Goal: Transaction & Acquisition: Download file/media

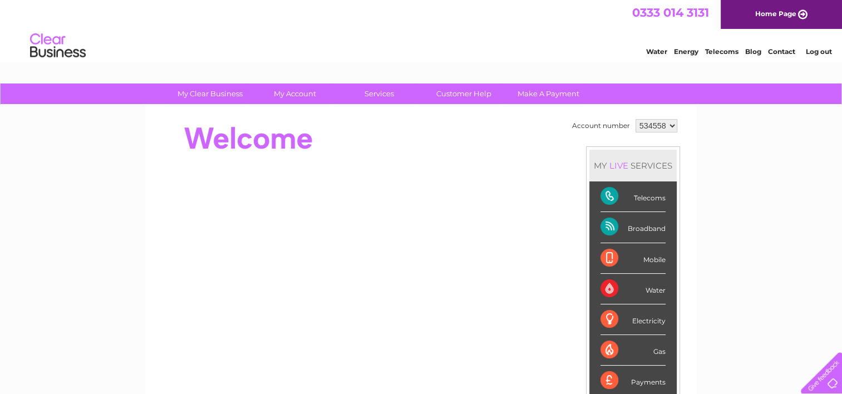
click at [818, 52] on link "Log out" at bounding box center [818, 51] width 26 height 8
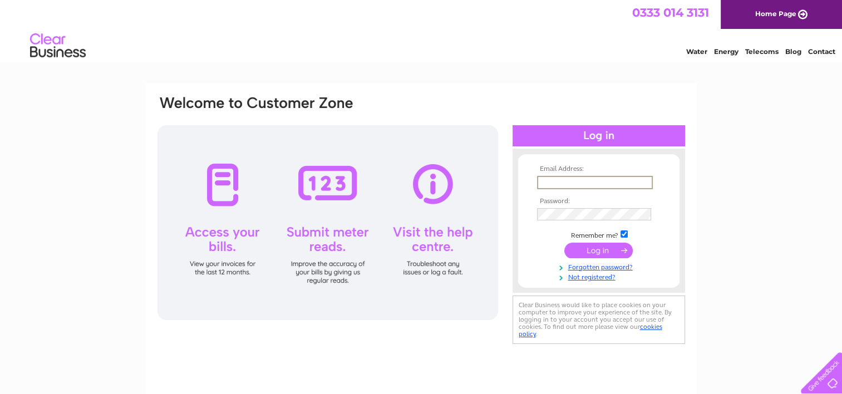
click at [583, 184] on input "text" at bounding box center [595, 182] width 116 height 13
type input "hair@hazehair.co.uk"
click at [599, 251] on input "submit" at bounding box center [598, 250] width 68 height 16
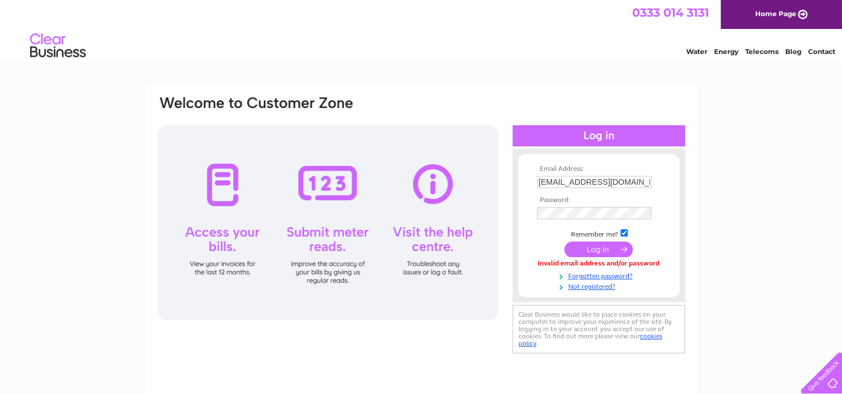
click at [590, 249] on input "submit" at bounding box center [598, 250] width 68 height 16
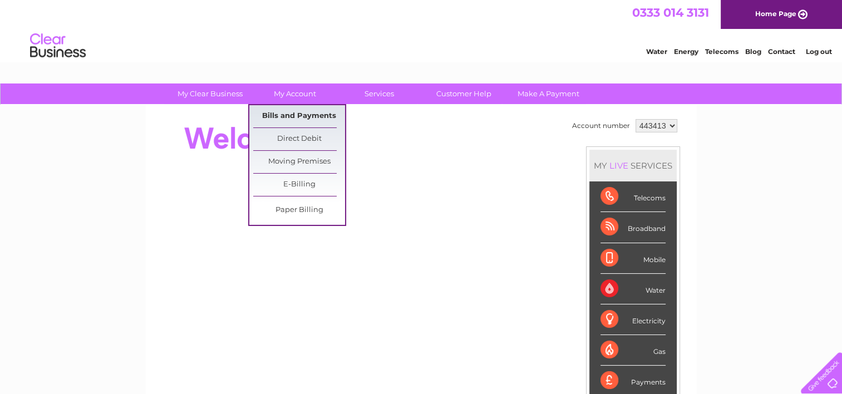
click at [292, 113] on link "Bills and Payments" at bounding box center [299, 116] width 92 height 22
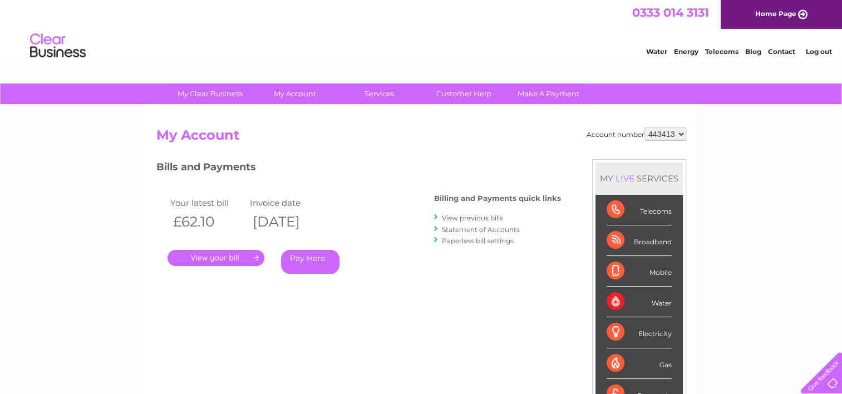
click at [453, 216] on link "View previous bills" at bounding box center [472, 218] width 61 height 8
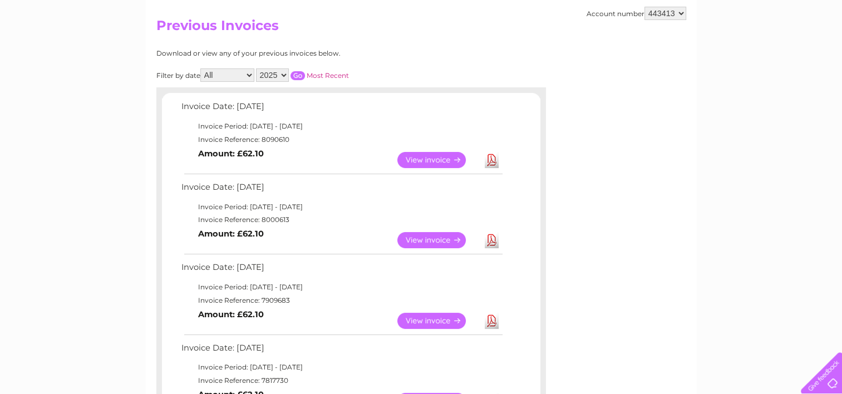
scroll to position [111, 0]
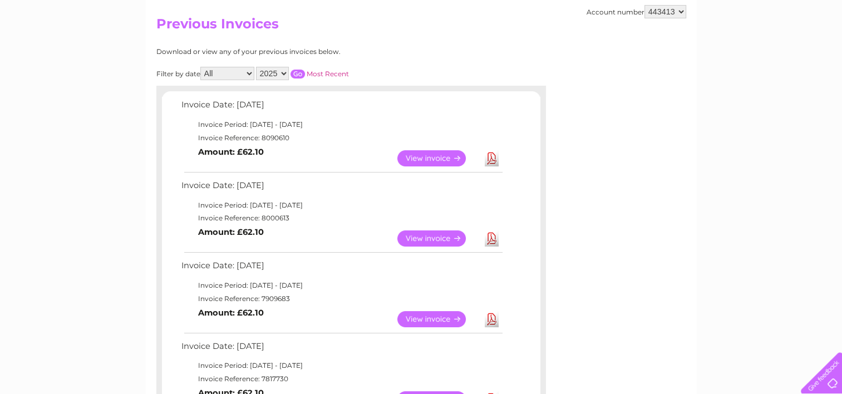
click at [431, 237] on link "View" at bounding box center [438, 238] width 82 height 16
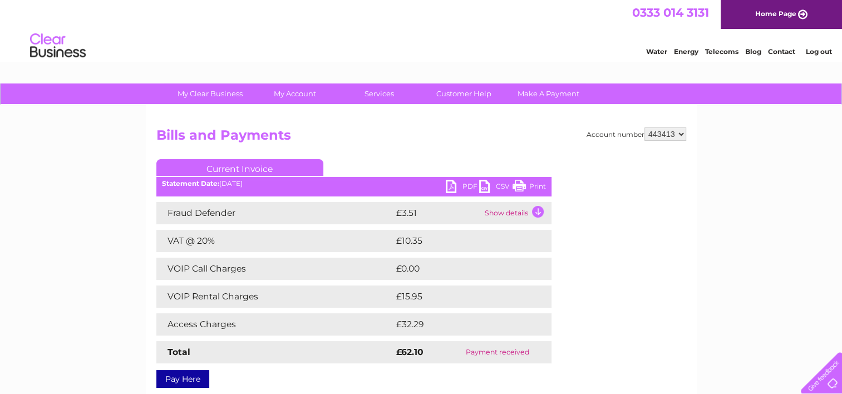
click at [462, 185] on link "PDF" at bounding box center [462, 188] width 33 height 16
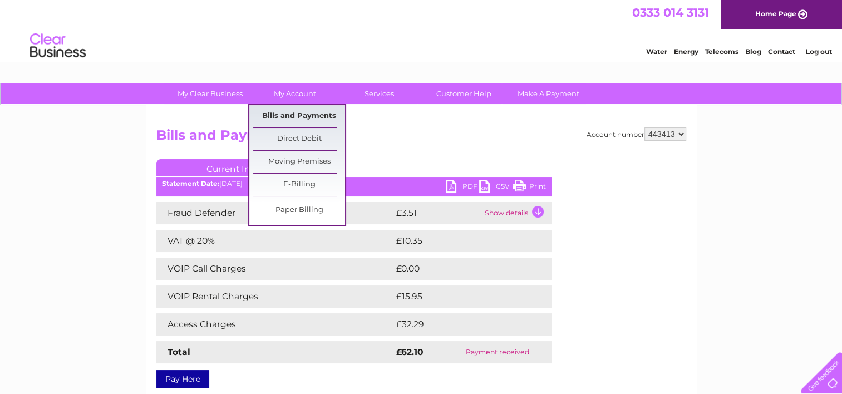
click at [294, 112] on link "Bills and Payments" at bounding box center [299, 116] width 92 height 22
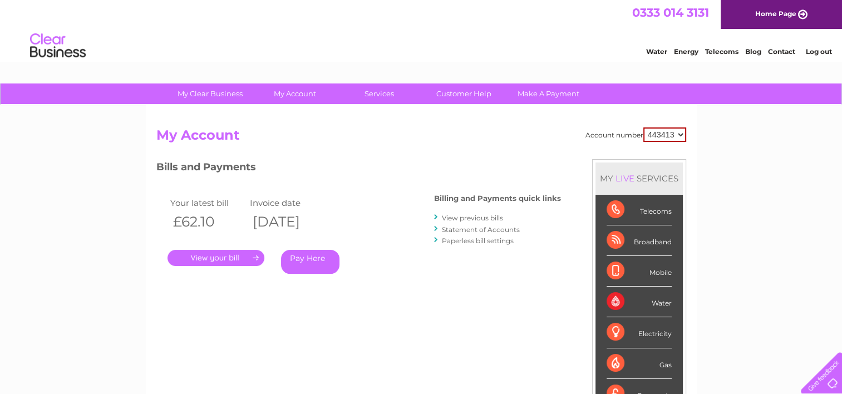
click at [203, 258] on link "." at bounding box center [216, 258] width 97 height 16
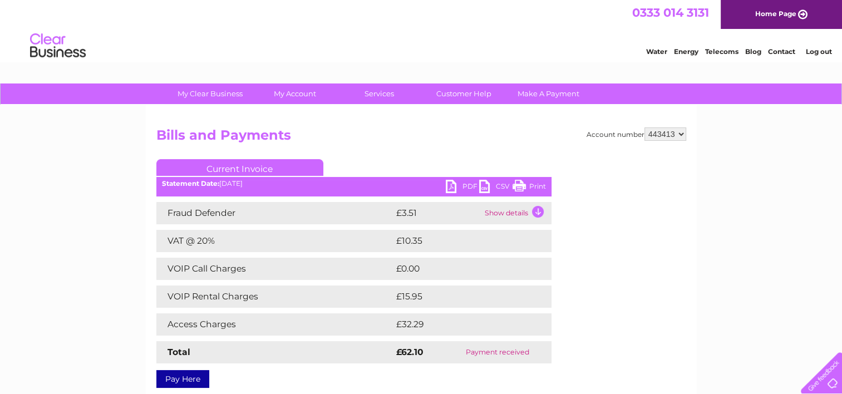
click at [462, 187] on link "PDF" at bounding box center [462, 188] width 33 height 16
